Goal: Browse casually

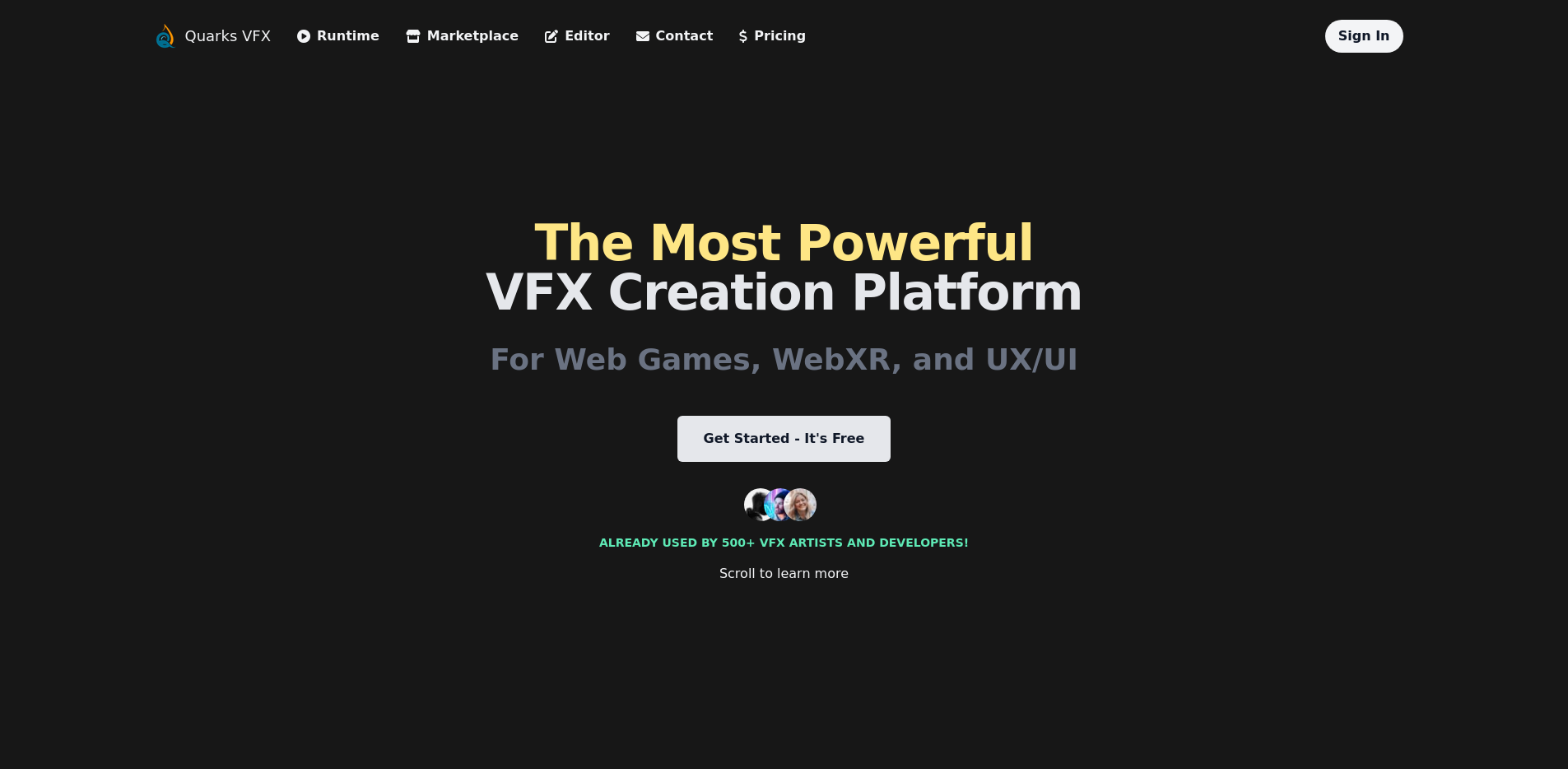
scroll to position [2053, 0]
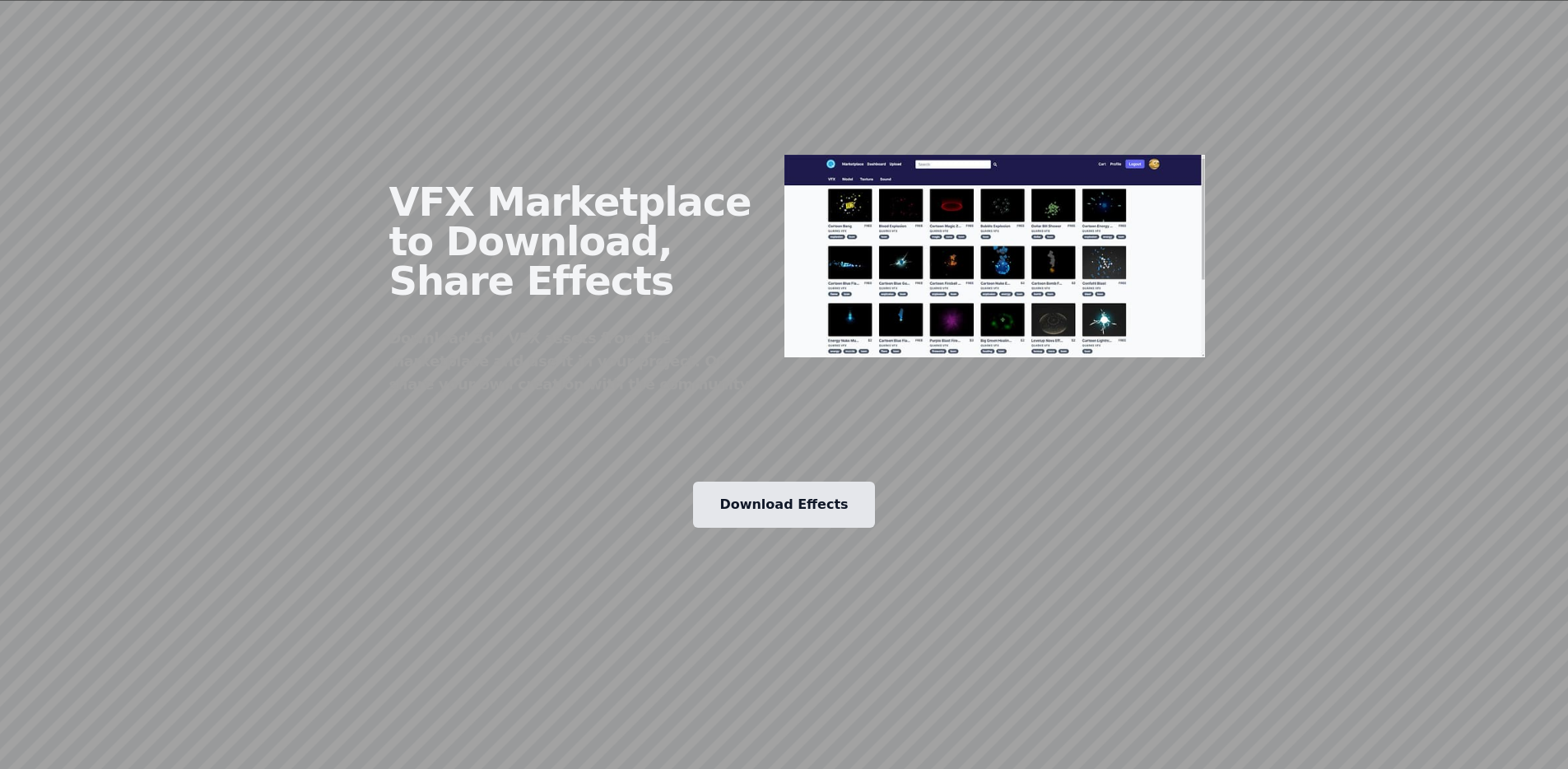
click at [888, 257] on img at bounding box center [996, 256] width 422 height 203
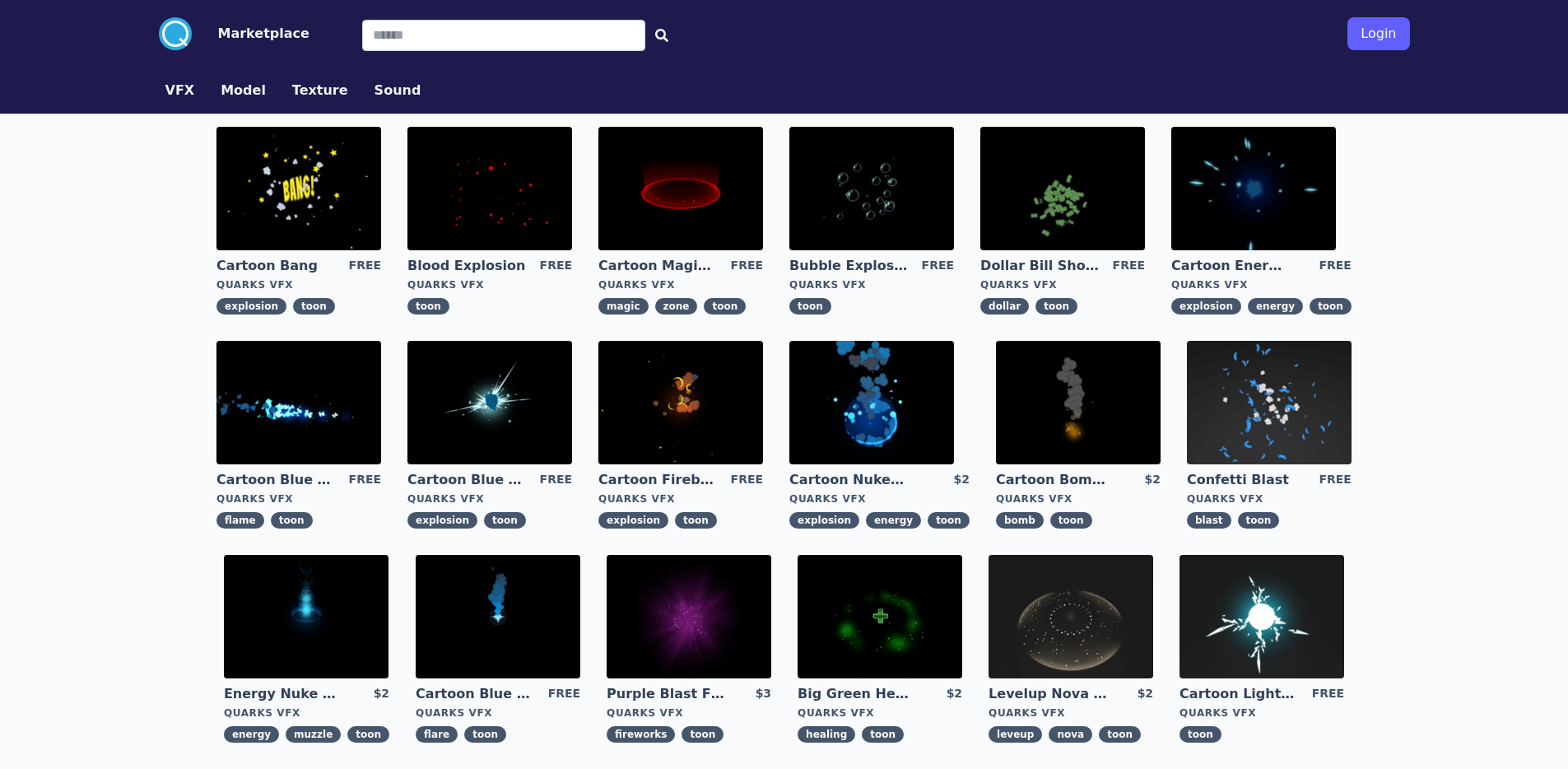
click at [880, 401] on img at bounding box center [872, 402] width 165 height 123
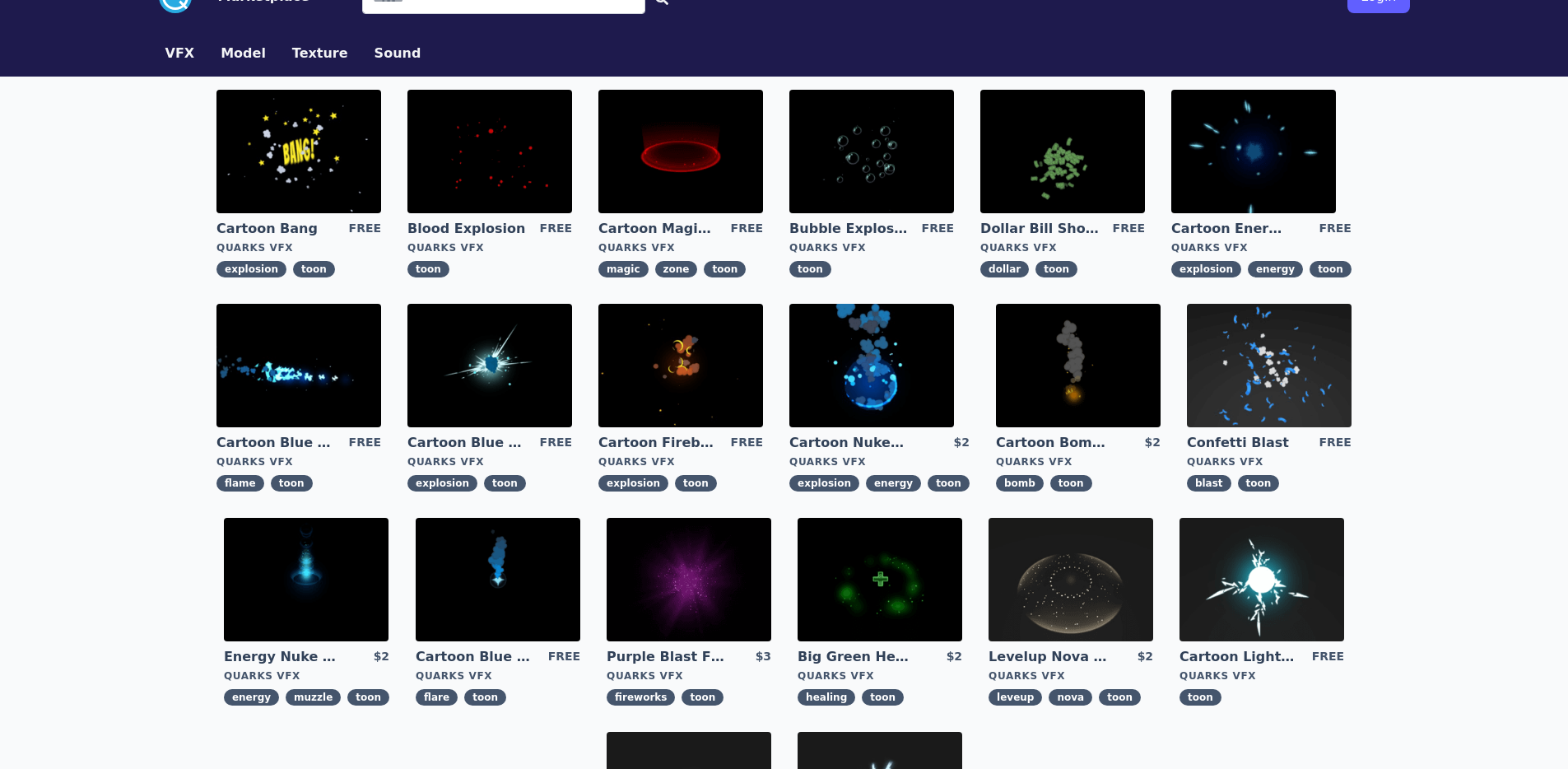
scroll to position [484, 0]
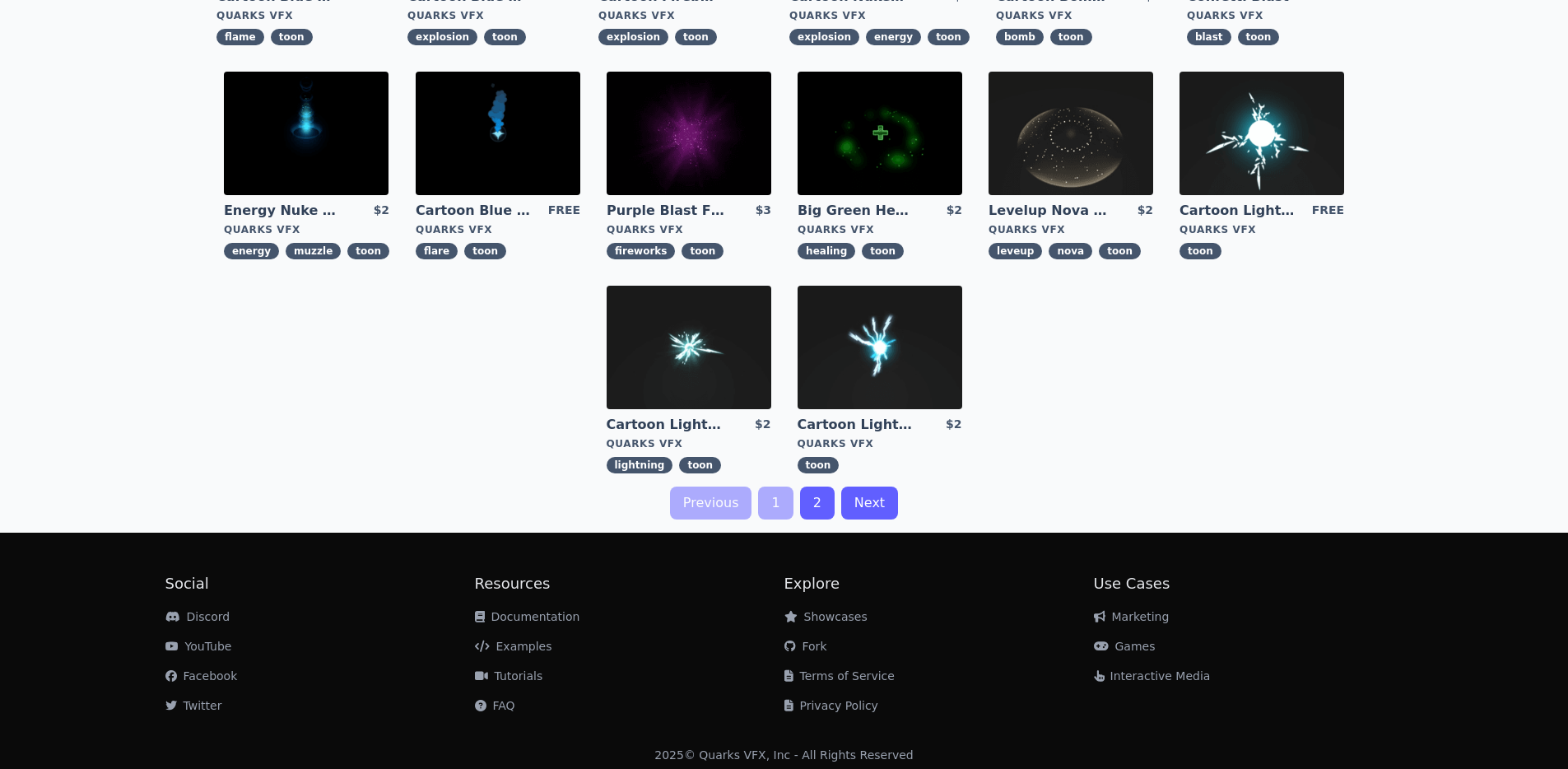
click at [866, 367] on img at bounding box center [880, 348] width 165 height 123
